Goal: Information Seeking & Learning: Learn about a topic

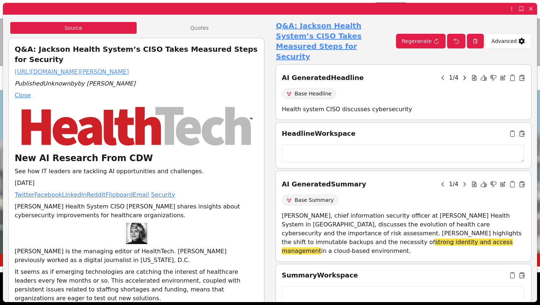
click at [463, 75] on icon at bounding box center [465, 78] width 7 height 7
click at [533, 7] on icon at bounding box center [531, 9] width 4 height 4
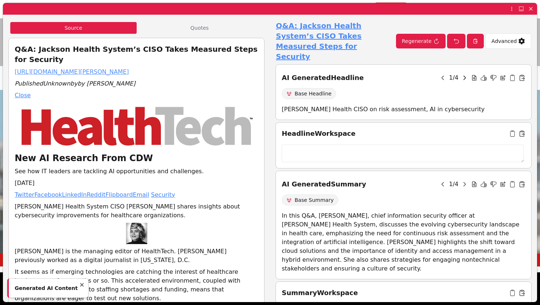
click at [465, 75] on icon at bounding box center [465, 78] width 7 height 7
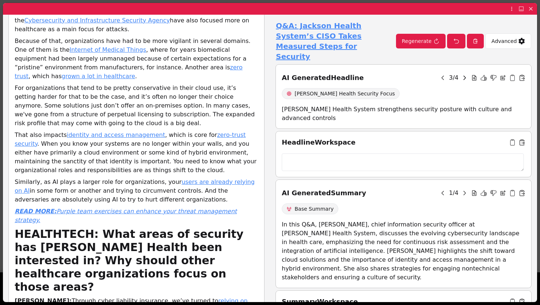
scroll to position [1527, 0]
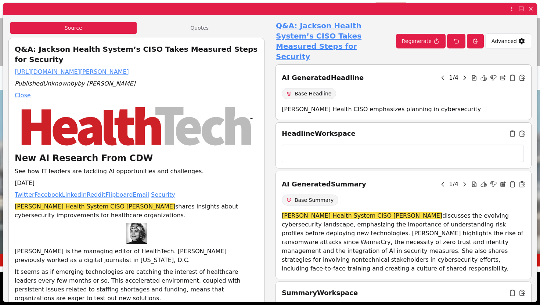
click at [463, 75] on icon at bounding box center [465, 78] width 7 height 7
click at [441, 75] on icon at bounding box center [443, 78] width 7 height 7
click at [523, 75] on icon at bounding box center [522, 78] width 7 height 7
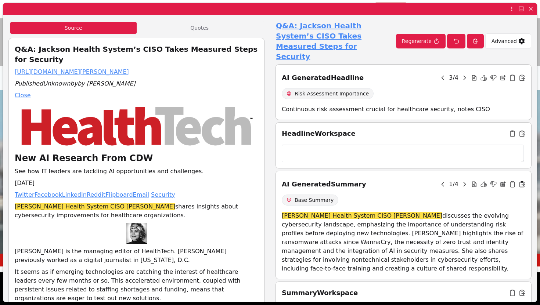
click at [523, 181] on icon at bounding box center [522, 184] width 7 height 7
click at [532, 8] on icon at bounding box center [531, 9] width 4 height 4
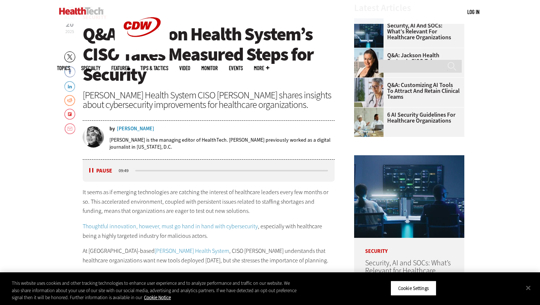
scroll to position [298, 0]
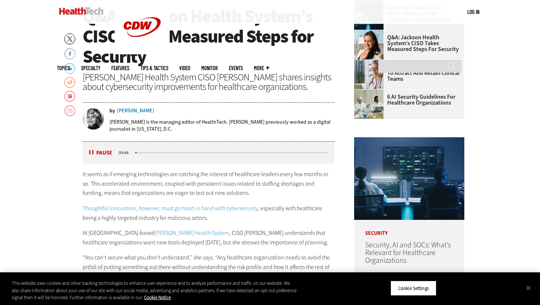
click at [91, 151] on button "Pause" at bounding box center [100, 153] width 23 height 6
click at [413, 282] on button "Cookie Settings" at bounding box center [414, 288] width 46 height 15
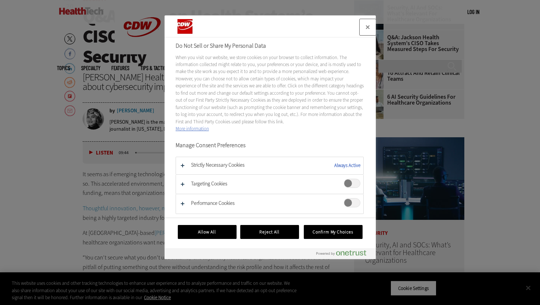
click at [369, 25] on button "Close" at bounding box center [368, 27] width 16 height 16
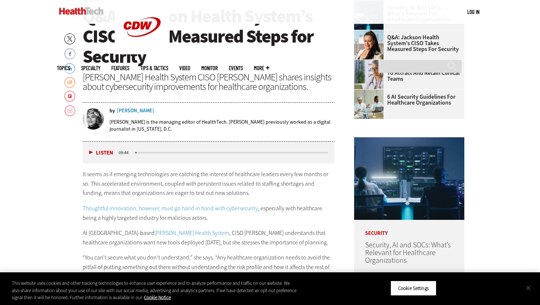
click at [528, 287] on button "Close" at bounding box center [528, 288] width 16 height 16
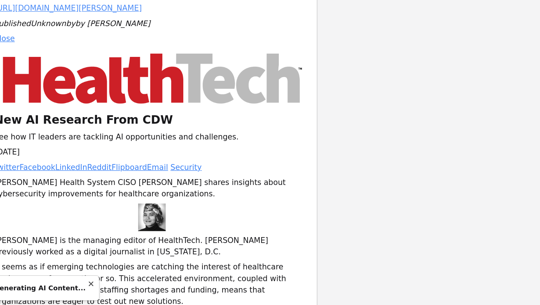
scroll to position [482, 0]
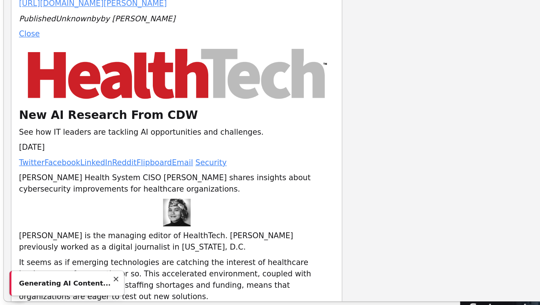
click at [136, 94] on p "[DATE]" at bounding box center [137, 94] width 244 height 9
click at [86, 195] on icon at bounding box center [89, 196] width 7 height 7
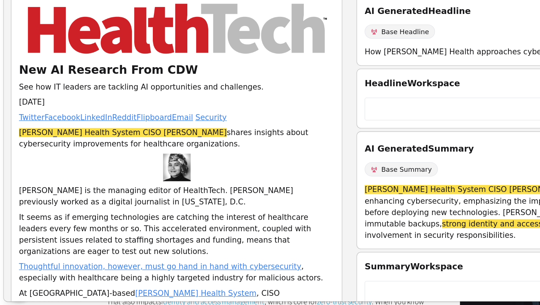
scroll to position [1095, 0]
